Goal: Check status: Check status

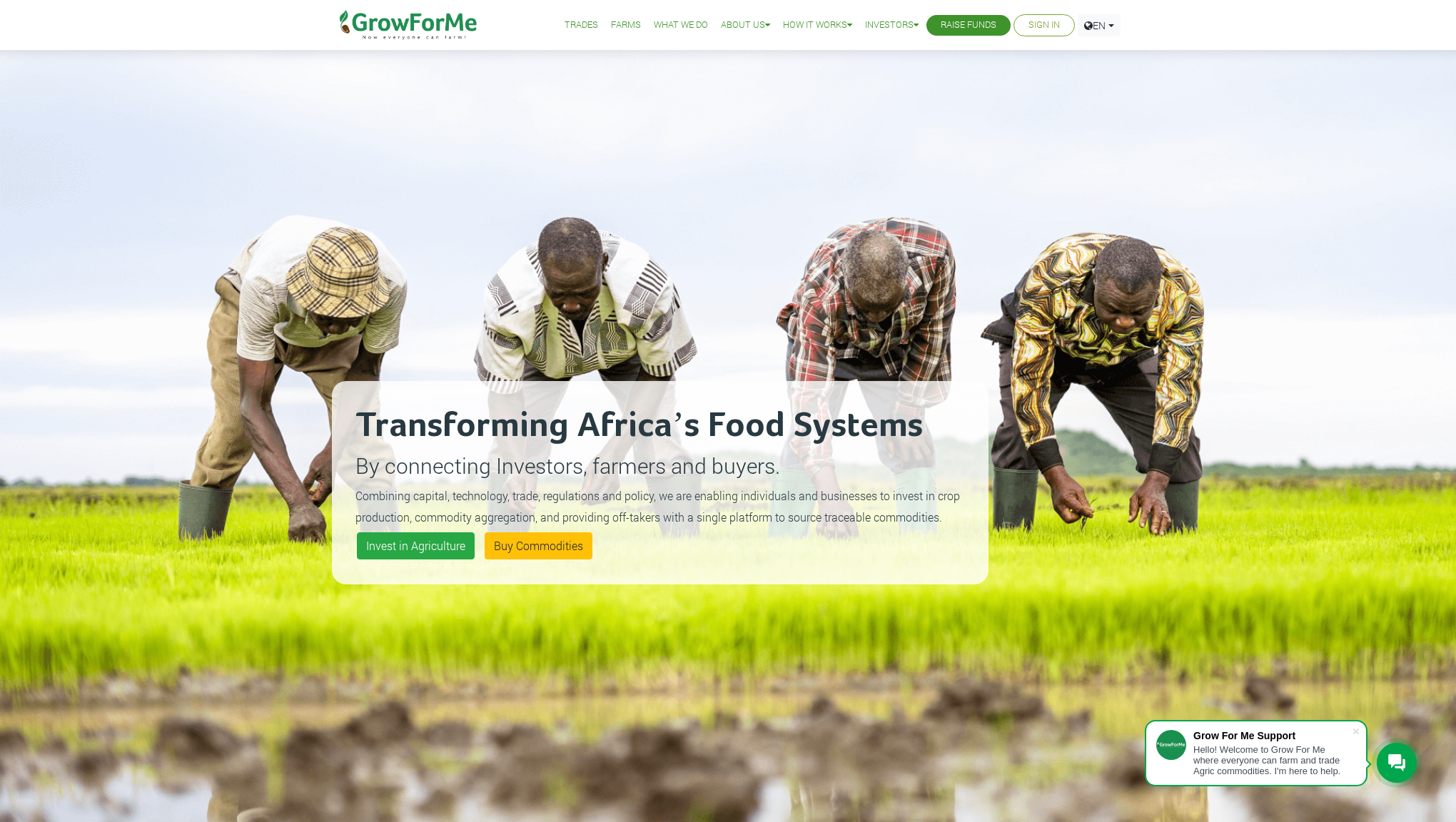
click at [659, 25] on link "What We Do" at bounding box center [681, 25] width 54 height 15
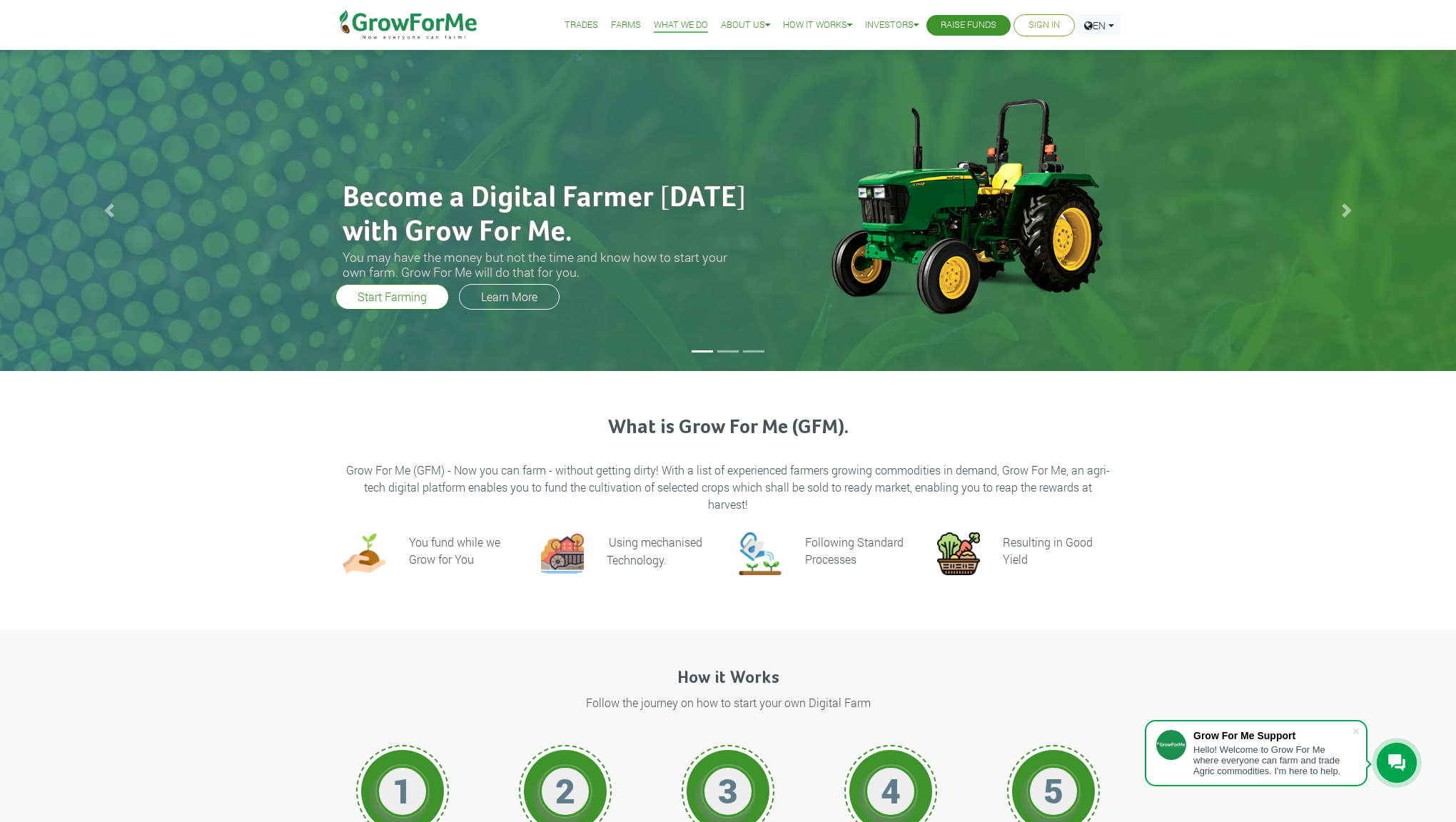
click at [1055, 26] on link "Sign In" at bounding box center [1044, 25] width 32 height 15
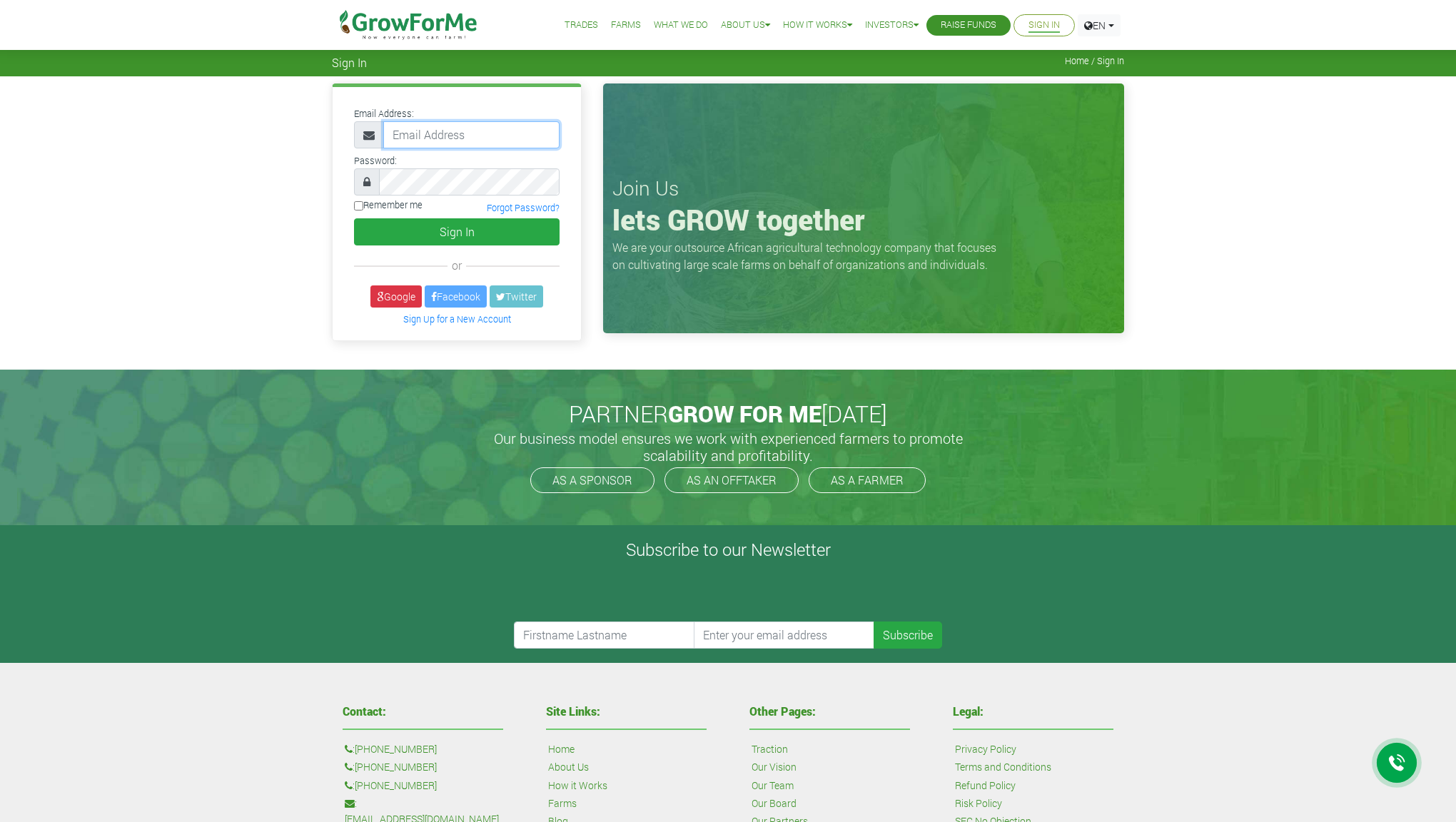
click at [528, 141] on input "email" at bounding box center [471, 134] width 177 height 27
type input "sebastian.stopper@cosmiel.com"
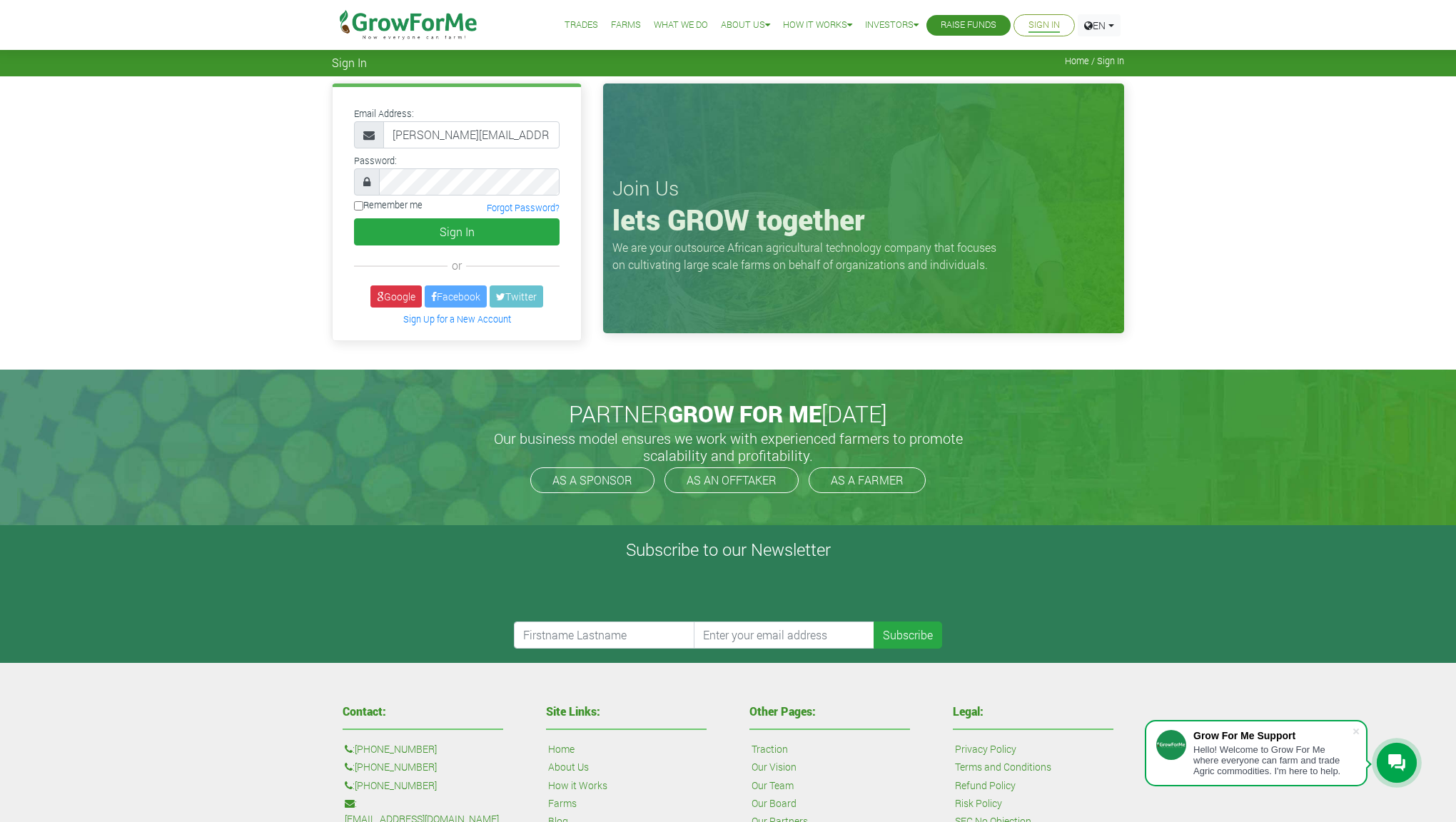
click at [415, 249] on div "Email Address: sebastian.stopper@cosmiel.com Password: Sign In" at bounding box center [457, 214] width 248 height 253
click at [413, 232] on button "Sign In" at bounding box center [457, 232] width 205 height 27
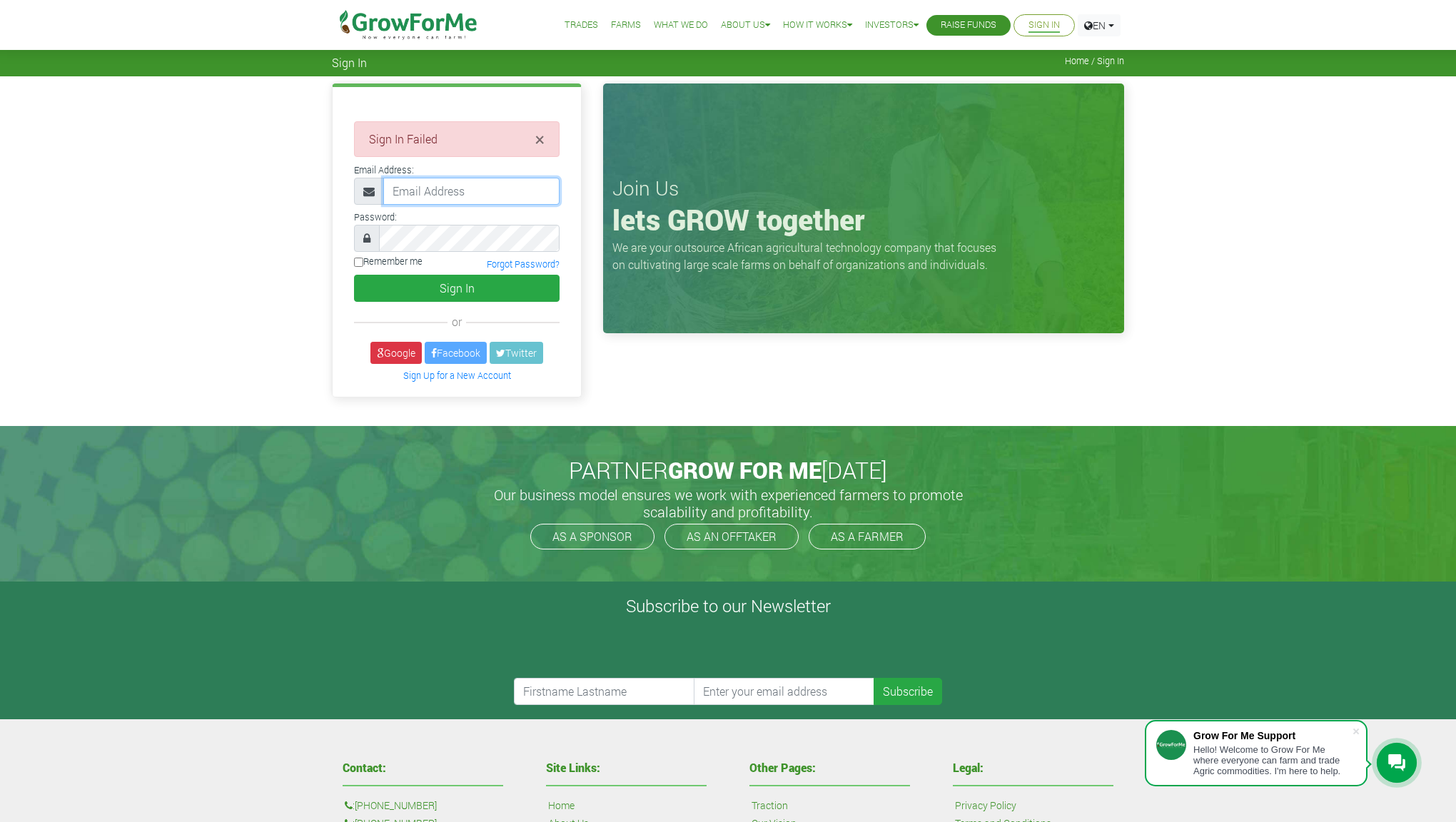
click at [443, 192] on input "email" at bounding box center [471, 191] width 177 height 27
type input "[PERSON_NAME][EMAIL_ADDRESS][DOMAIN_NAME]"
click at [442, 280] on button "Sign In" at bounding box center [457, 288] width 205 height 27
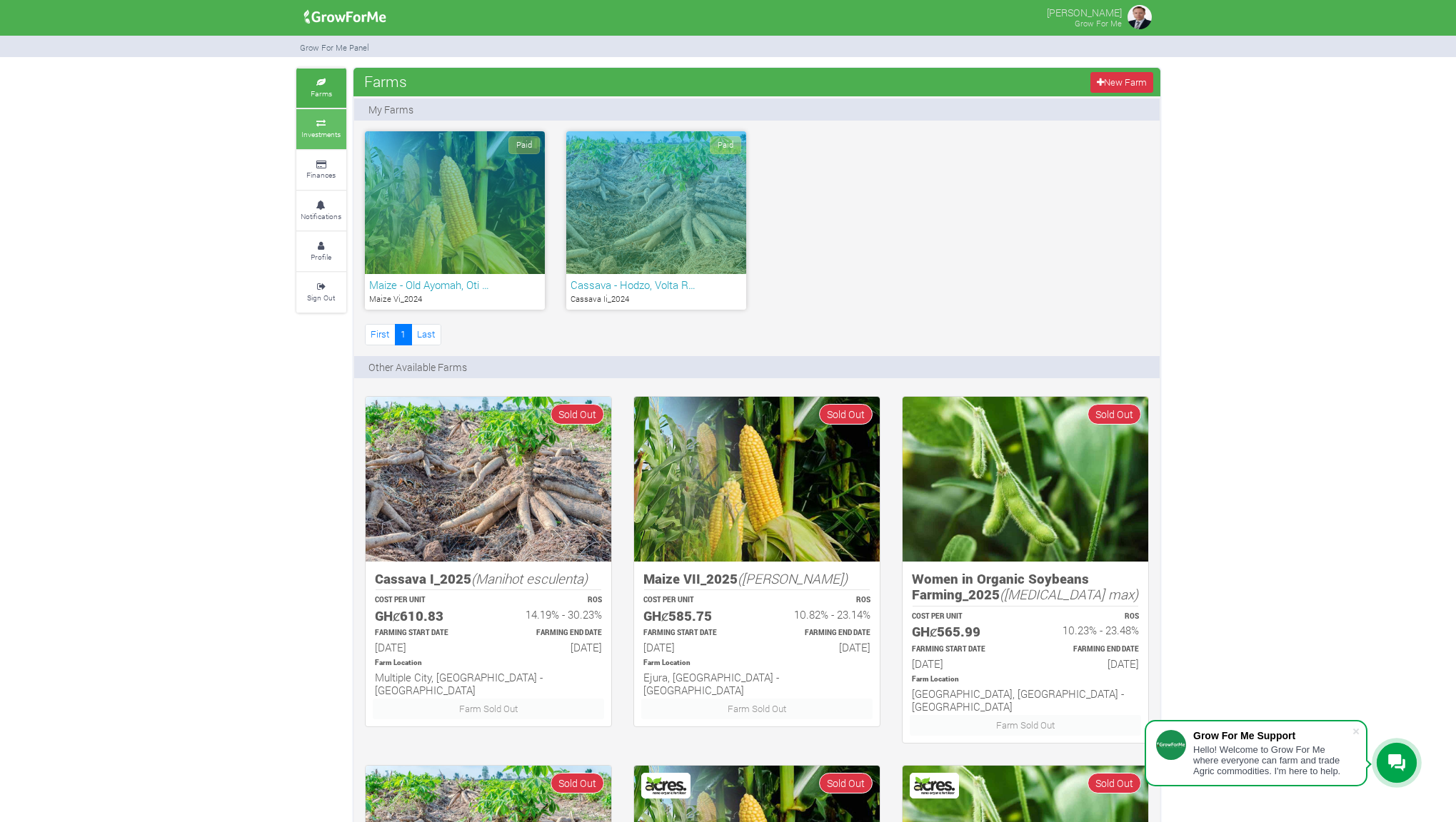
click at [327, 134] on small "Investments" at bounding box center [321, 134] width 39 height 10
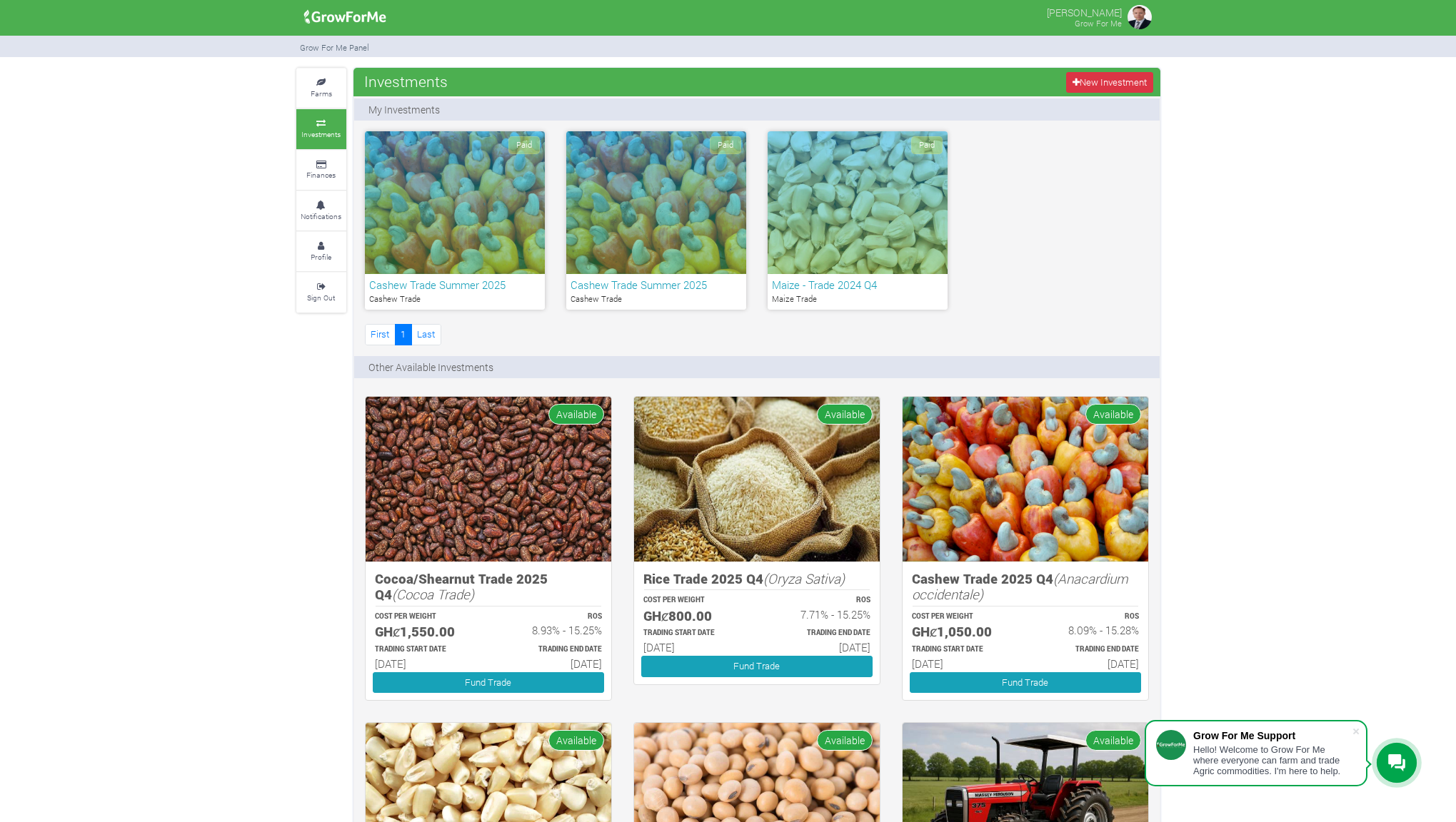
click at [465, 287] on h6 "Cashew Trade Summer 2025" at bounding box center [455, 285] width 171 height 13
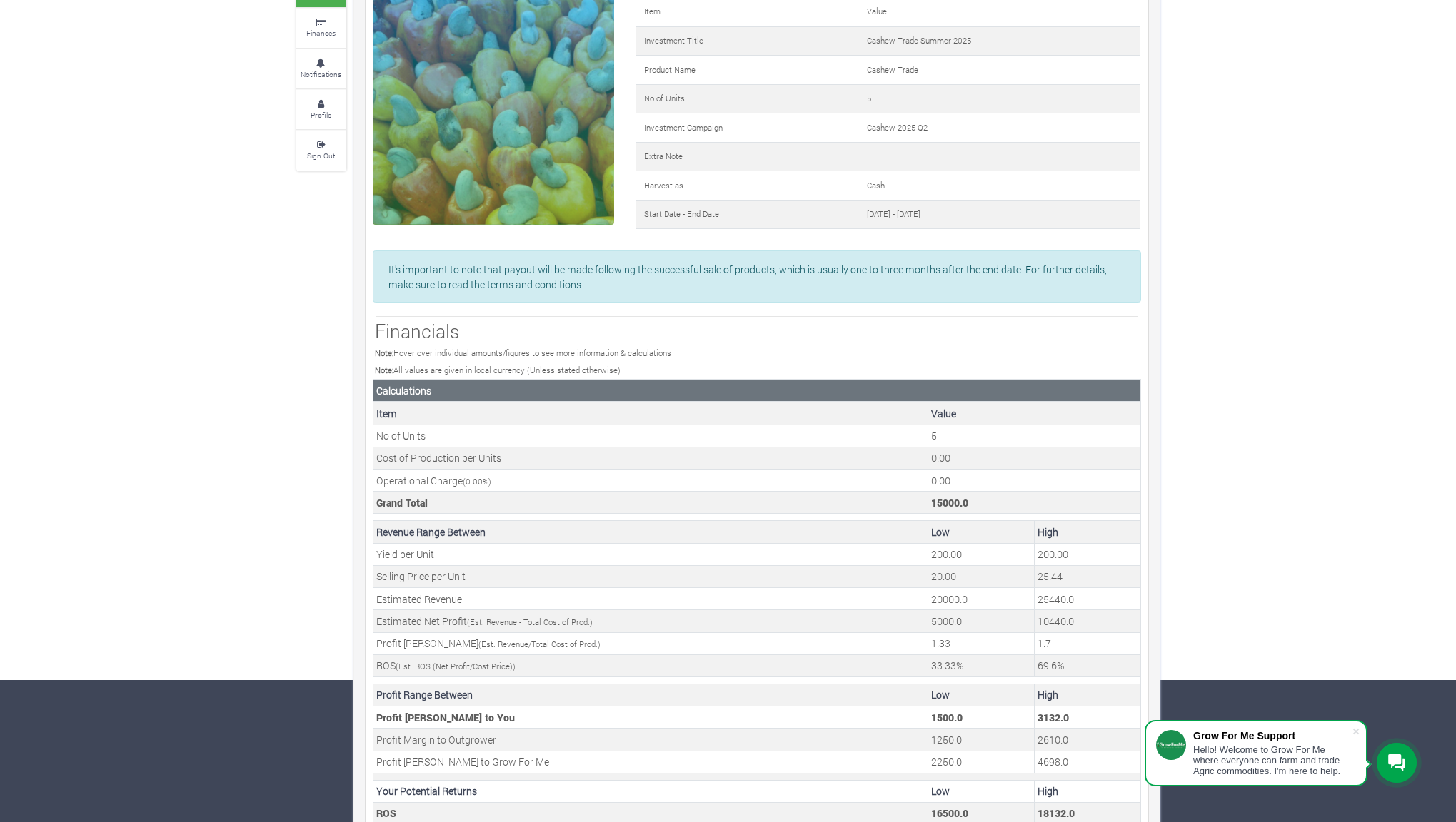
scroll to position [170, 0]
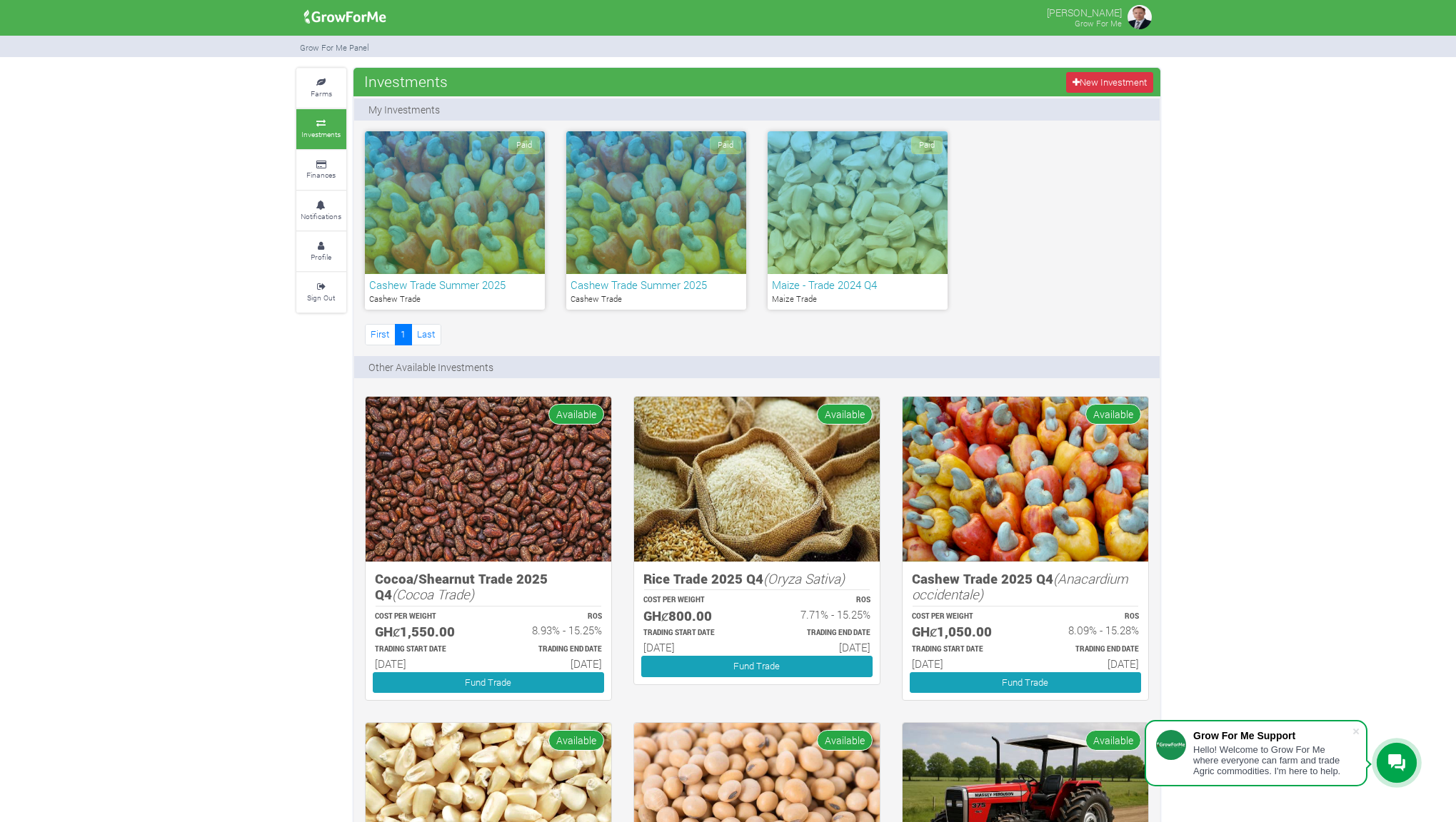
click at [653, 287] on h6 "Cashew Trade Summer 2025" at bounding box center [656, 285] width 171 height 13
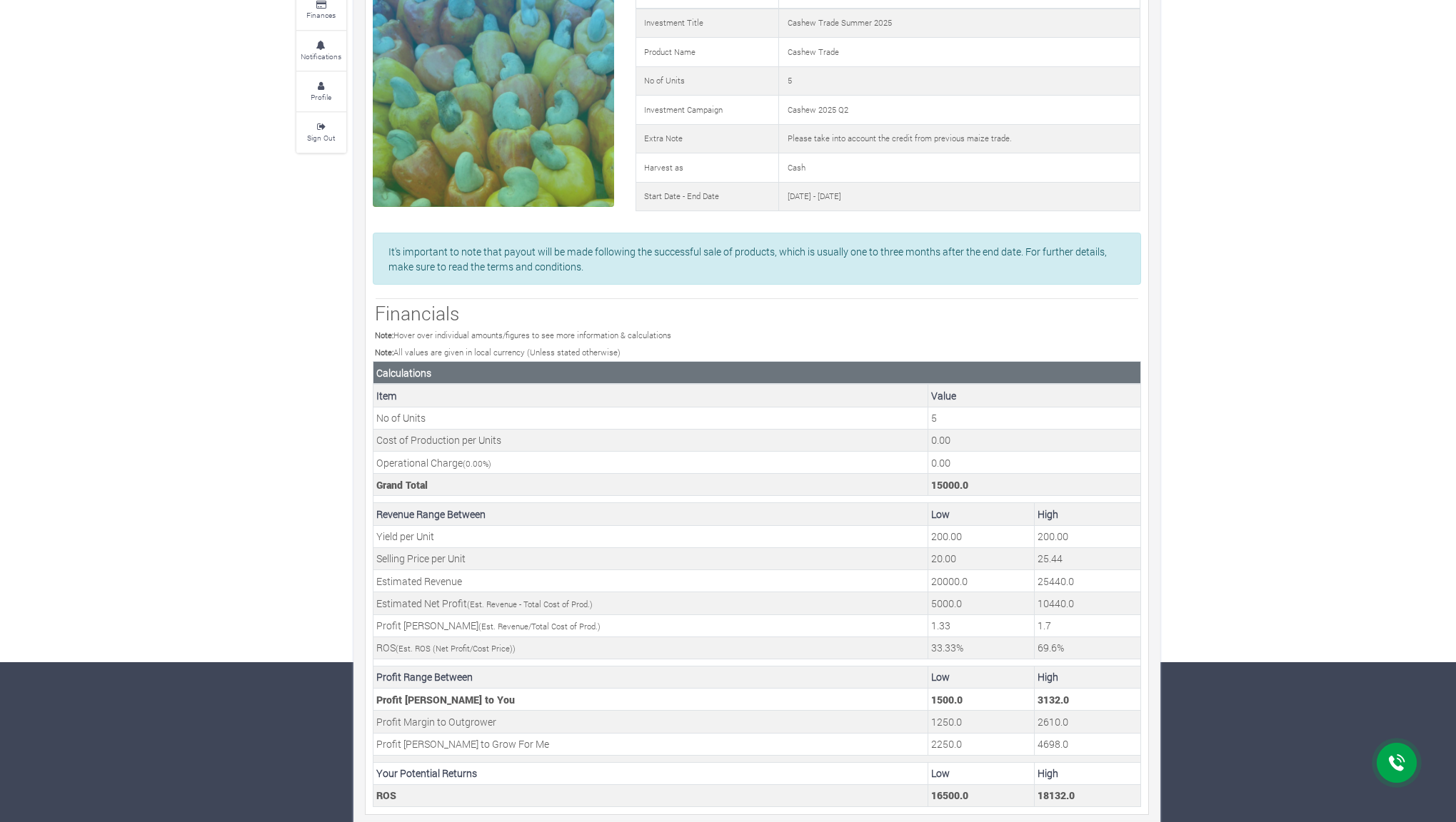
scroll to position [170, 0]
